Goal: Ask a question: Seek information or help from site administrators or community

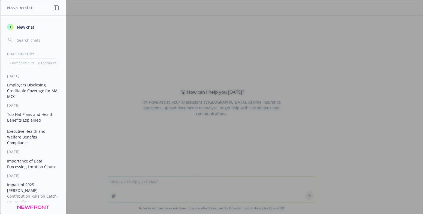
click at [163, 183] on div at bounding box center [211, 106] width 423 height 213
click at [30, 26] on span "New chat" at bounding box center [25, 27] width 19 height 6
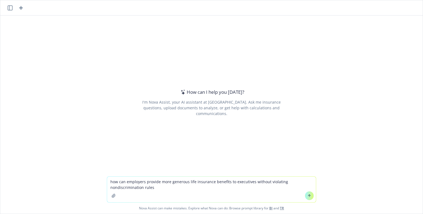
type textarea "how can employers provide more generous life insurance benefits to executives w…"
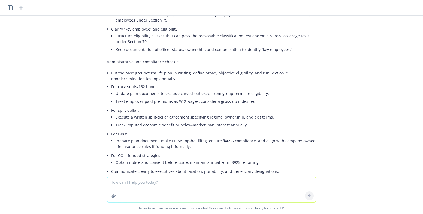
scroll to position [273, 0]
click at [235, 185] on textarea "what are the most common form of executive benefits that are" at bounding box center [211, 190] width 209 height 26
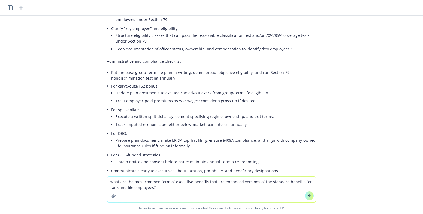
click at [224, 185] on textarea "what are the most common form of executive benefits that are enhanced versions …" at bounding box center [211, 190] width 209 height 26
type textarea "what are the most common form of executive benefits that are enhanced versions …"
click at [308, 194] on icon at bounding box center [310, 196] width 4 height 4
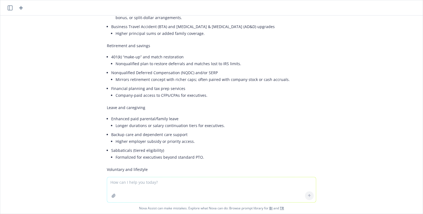
scroll to position [706, 0]
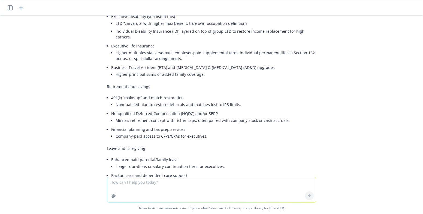
click at [187, 181] on textarea at bounding box center [211, 189] width 209 height 25
paste textarea "is the value of executive individual life insurance policies taxable to the exe…"
type textarea "is the value of executive individual life insurance policies taxable to the exe…"
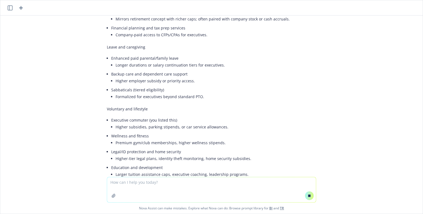
scroll to position [936, 0]
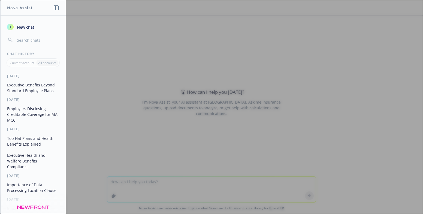
click at [180, 104] on div at bounding box center [211, 106] width 423 height 213
click at [27, 84] on button "Executive Benefits Beyond Standard Employee Plans" at bounding box center [33, 87] width 56 height 15
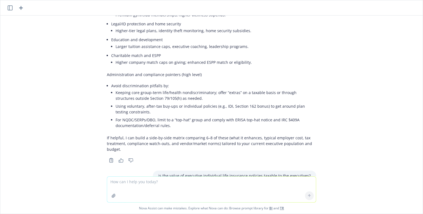
scroll to position [941, 0]
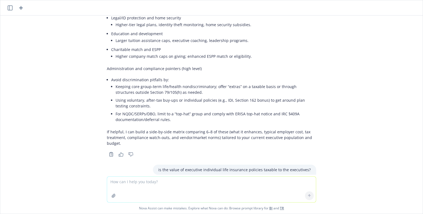
click at [200, 182] on textarea at bounding box center [211, 190] width 209 height 26
type textarea "is the value of executive individual life insurance policies taxable to the exe…"
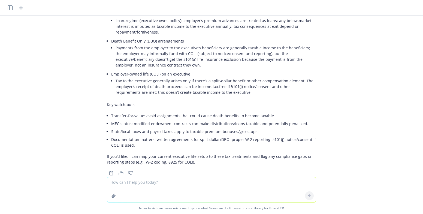
scroll to position [1267, 0]
